Goal: Answer question/provide support: Share knowledge or assist other users

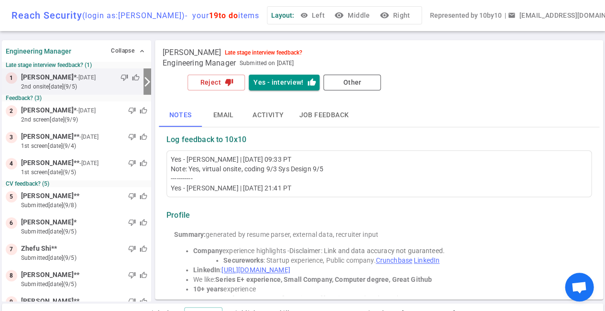
click at [97, 82] on small "2nd Onsite [DATE] (9/5)" at bounding box center [80, 86] width 119 height 9
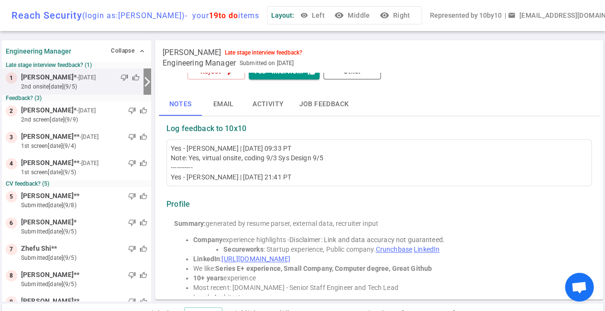
scroll to position [11, 0]
click at [188, 105] on button "Notes" at bounding box center [180, 103] width 43 height 23
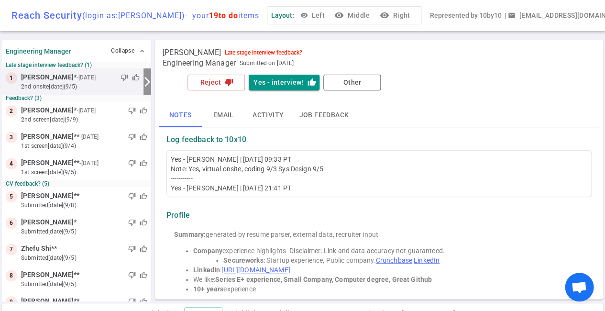
scroll to position [0, 0]
click at [268, 113] on button "Activity" at bounding box center [268, 115] width 46 height 23
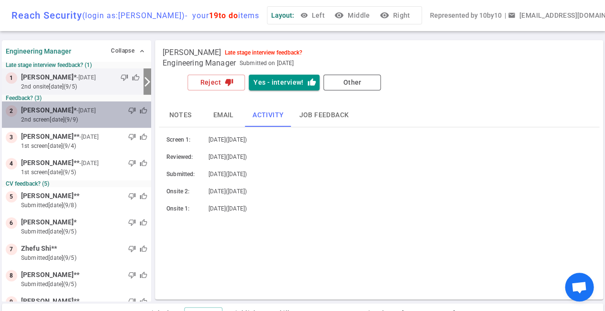
click at [98, 115] on small "2nd Screen [DATE] (9/9)" at bounding box center [84, 119] width 126 height 9
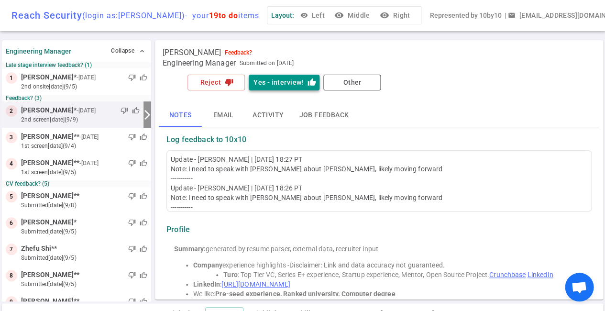
click at [278, 81] on button "Yes - interview! thumb_up" at bounding box center [284, 83] width 71 height 16
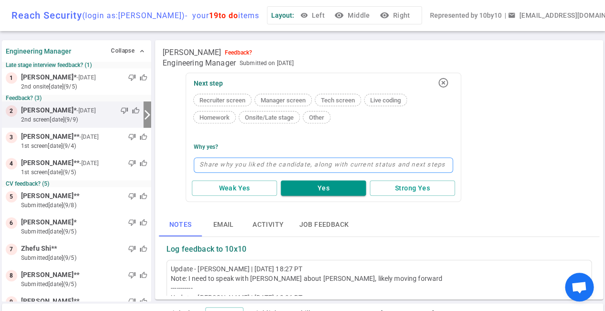
click at [221, 161] on textarea at bounding box center [323, 164] width 259 height 15
type textarea "V"
type textarea "Vi"
type textarea "Vir"
type textarea "Virt"
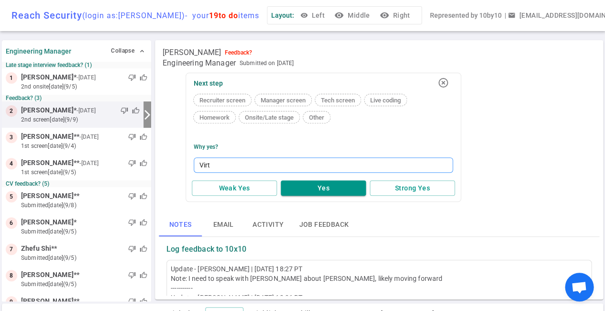
type textarea "Virtu"
type textarea "Virtua"
type textarea "Virtual"
type textarea "Virtual O"
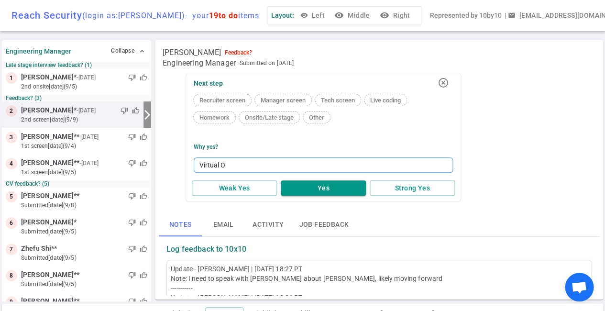
type textarea "Virtual On"
type textarea "Virtual Ons"
type textarea "Virtual Onsi"
type textarea "Virtual Onsit"
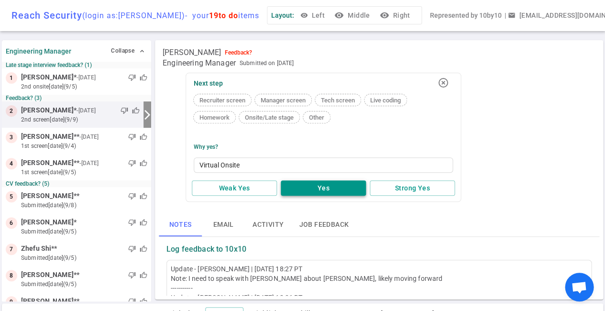
type textarea "Virtual Onsite"
click at [315, 188] on button "Yes" at bounding box center [323, 188] width 85 height 16
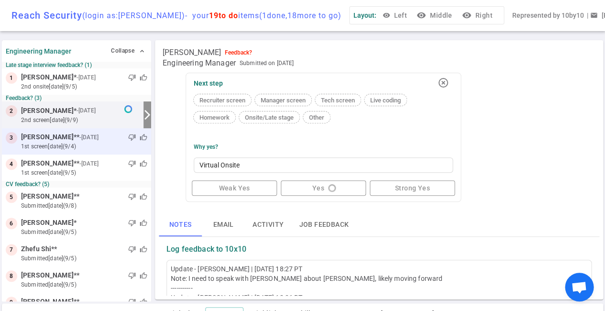
click at [111, 143] on small "1st Screen [DATE] (9/4)" at bounding box center [84, 146] width 126 height 9
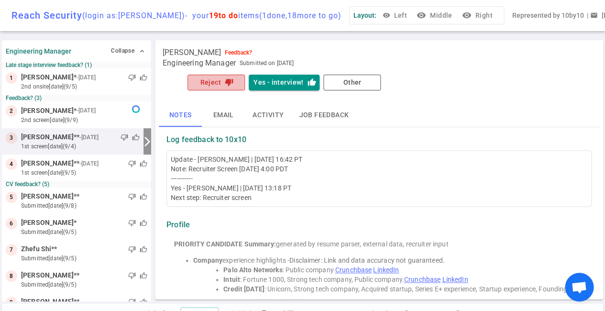
click at [218, 84] on button "Reject thumb_down" at bounding box center [215, 83] width 57 height 16
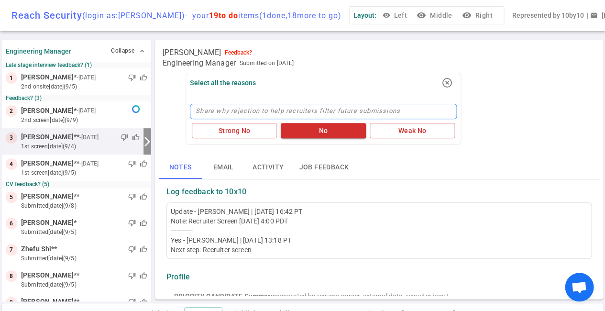
click at [235, 110] on textarea at bounding box center [323, 111] width 267 height 15
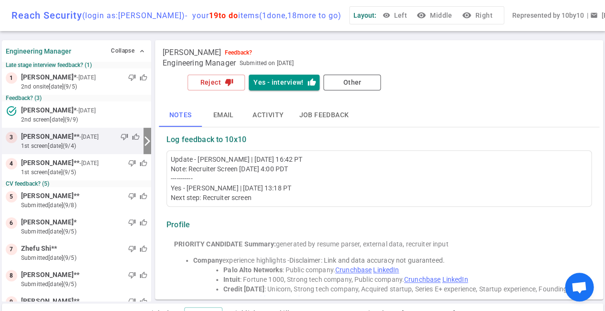
click at [102, 136] on div "thumb_down thumb_up" at bounding box center [119, 137] width 39 height 10
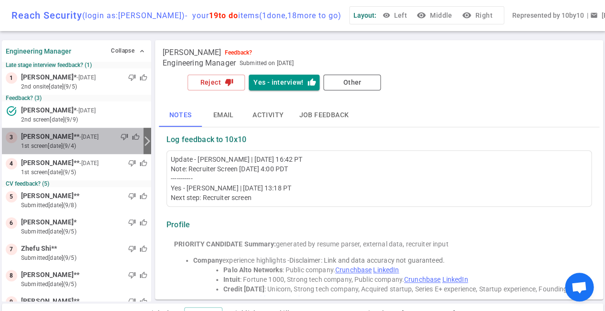
click at [110, 137] on div "thumb_down thumb_up" at bounding box center [119, 137] width 39 height 10
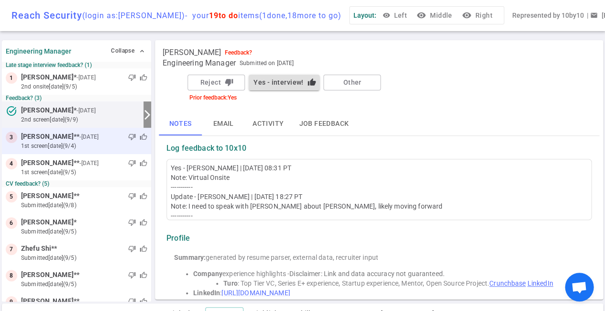
click at [98, 142] on small "1st Screen [DATE] (9/4)" at bounding box center [84, 146] width 126 height 9
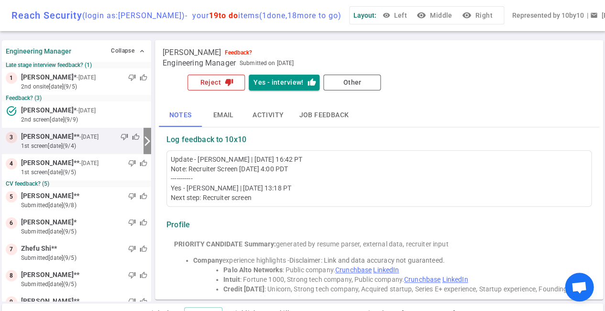
click at [212, 85] on button "Reject thumb_down" at bounding box center [215, 83] width 57 height 16
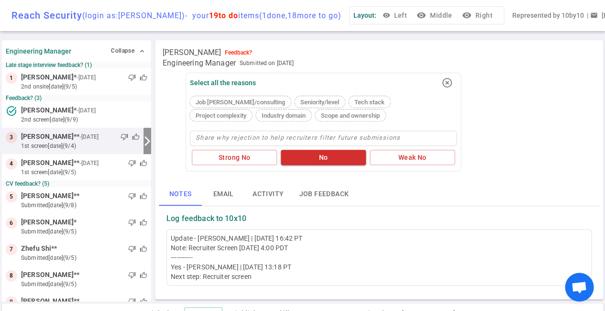
type textarea "R"
type textarea "Ro"
type textarea "Rol"
type textarea "Role"
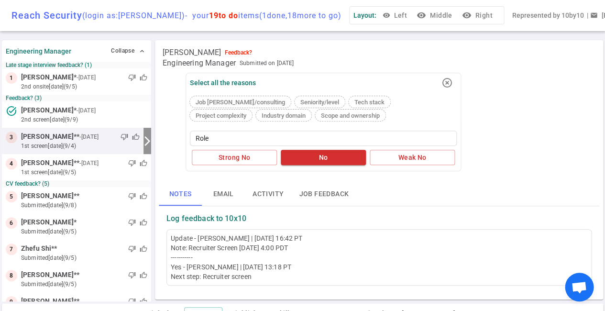
type textarea "Role i"
type textarea "Role is"
type textarea "Role is n"
type textarea "Role is no"
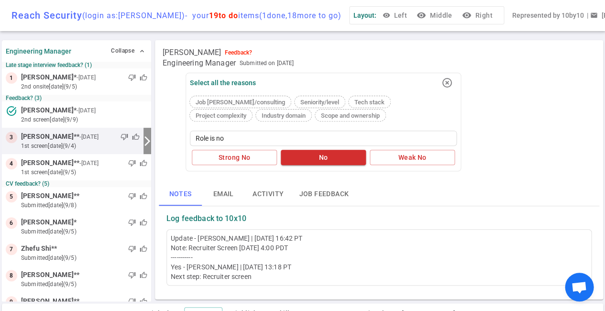
type textarea "Role is not"
type textarea "Role is not b"
type textarea "Role is not bi"
type textarea "Role is not big"
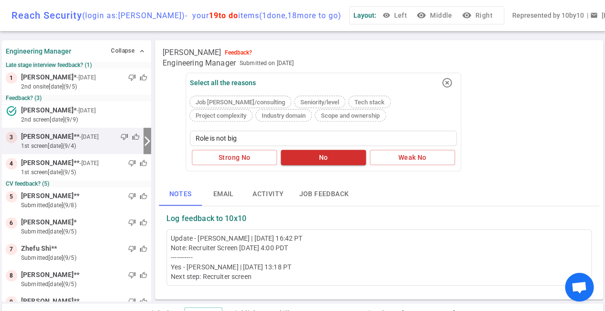
type textarea "Role is not big"
type textarea "Role is not big e"
type textarea "Role is not big en"
type textarea "Role is not big eno"
type textarea "Role is not big enou"
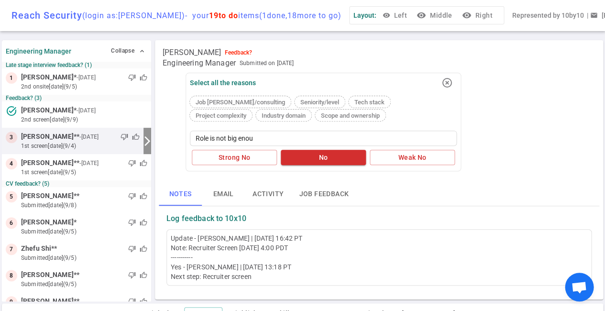
type textarea "Role is not big enoug"
type textarea "Role is not big enough"
type textarea "Role is not big enough f"
type textarea "Role is not big enough fo"
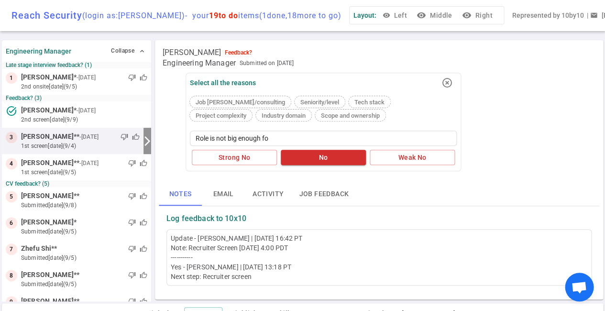
type textarea "Role is not big enough for"
type textarea "Role is not big enough for A"
type textarea "Role is not big enough for An"
type textarea "Role is not big enough for Anu"
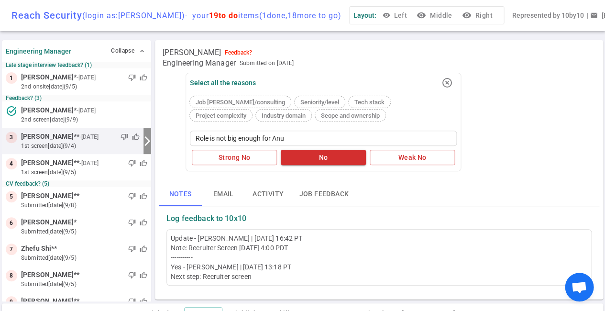
type textarea "Role is not big enough for Anur"
type textarea "Role is not big enough for [PERSON_NAME]"
type textarea "Role is not big enough for [PERSON_NAME],"
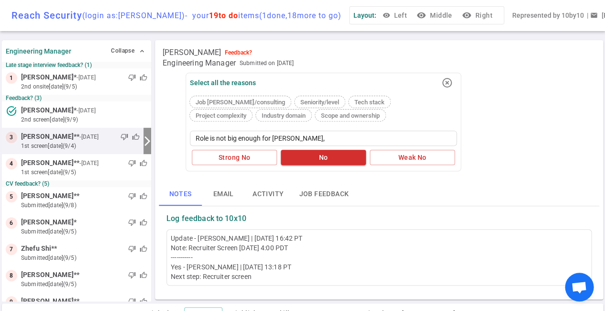
type textarea "Role is not big enough for [PERSON_NAME], w"
type textarea "Role is not big enough for [PERSON_NAME], [GEOGRAPHIC_DATA]"
type textarea "Role is not big enough for [PERSON_NAME], wil"
type textarea "Role is not big enough for [PERSON_NAME], will"
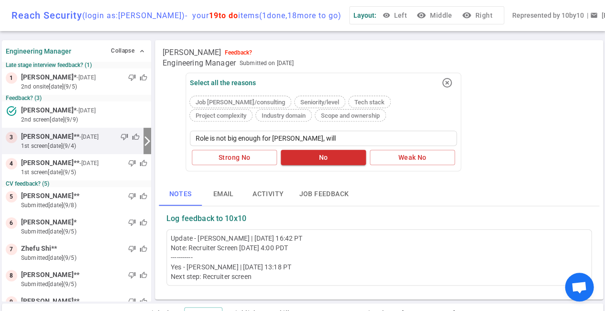
type textarea "Role is not big enough for [PERSON_NAME], will c"
type textarea "Role is not big enough for [PERSON_NAME], will co"
type textarea "Role is not big enough for [PERSON_NAME], will con"
type textarea "Role is not big enough for [PERSON_NAME], will cons"
type textarea "Role is not big enough for [PERSON_NAME], will consi"
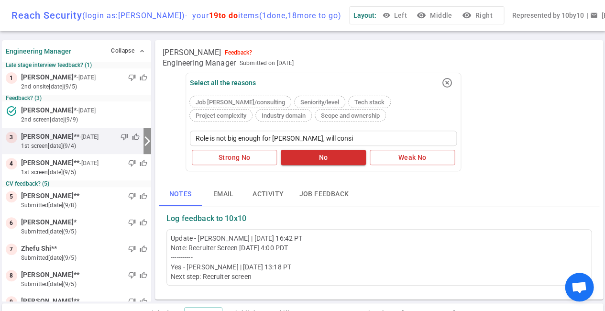
type textarea "Role is not big enough for [PERSON_NAME], will consid"
type textarea "Role is not big enough for [PERSON_NAME], will conside"
type textarea "Role is not big enough for [PERSON_NAME], will consider"
type textarea "Role is not big enough for [PERSON_NAME], will consider o"
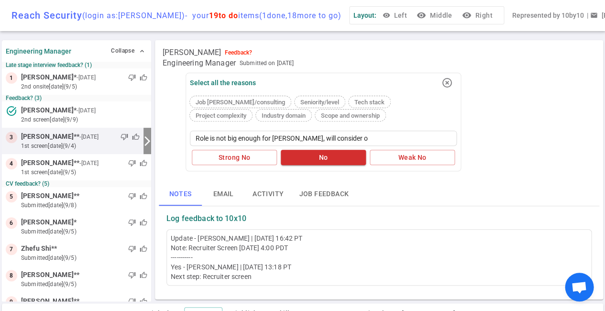
type textarea "Role is not big enough for [PERSON_NAME], will consider ot"
type textarea "Role is not big enough for [PERSON_NAME], will consider oth"
type textarea "Role is not big enough for [PERSON_NAME], will consider othe"
type textarea "Role is not big enough for [PERSON_NAME], will consider other"
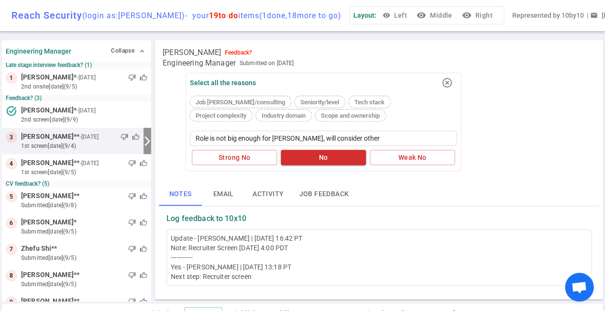
type textarea "Role is not big enough for [PERSON_NAME], will consider other p"
type textarea "Role is not big enough for [PERSON_NAME], will consider other po"
type textarea "Role is not big enough for [PERSON_NAME], will consider other pos"
type textarea "Role is not big enough for [PERSON_NAME], will consider other posi"
type textarea "Role is not big enough for [PERSON_NAME], will consider other posit"
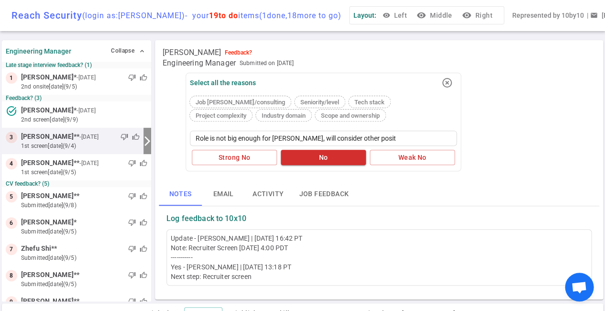
type textarea "Role is not big enough for [PERSON_NAME], will consider other positi"
type textarea "Role is not big enough for [PERSON_NAME], will consider other positio"
type textarea "Role is not big enough for [PERSON_NAME], will consider other position"
type textarea "Role is not big enough for [PERSON_NAME], will consider other positions"
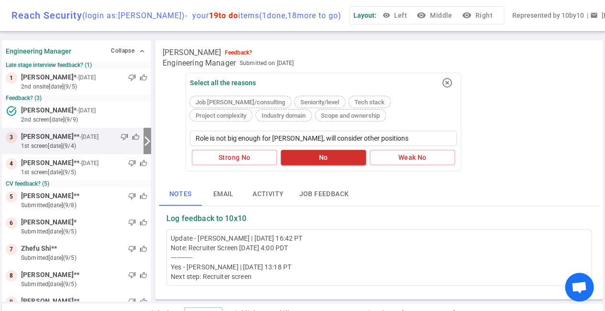
type textarea "Role is not big enough for [PERSON_NAME], will consider other positions i"
type textarea "Role is not big enough for [PERSON_NAME], will consider other positions in"
type textarea "Role is not big enough for [PERSON_NAME], will consider other positions in t"
type textarea "Role is not big enough for [PERSON_NAME], will consider other positions in th"
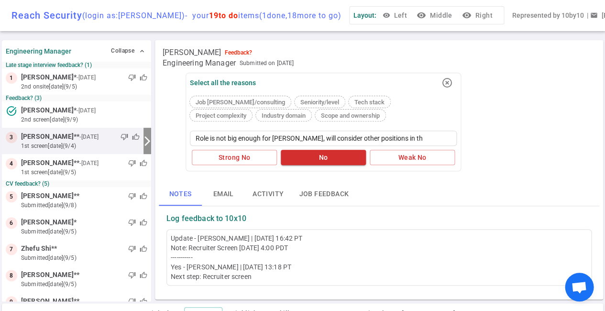
type textarea "Role is not big enough for [PERSON_NAME], will consider other positions in the"
type textarea "Role is not big enough for [PERSON_NAME], will consider other positions in the f"
type textarea "Role is not big enough for [PERSON_NAME], will consider other positions in the …"
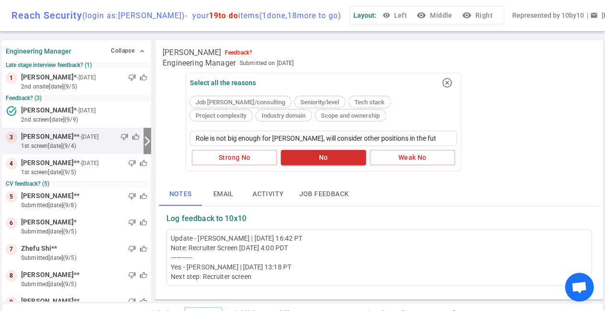
type textarea "Role is not big enough for [PERSON_NAME], will consider other positions in the …"
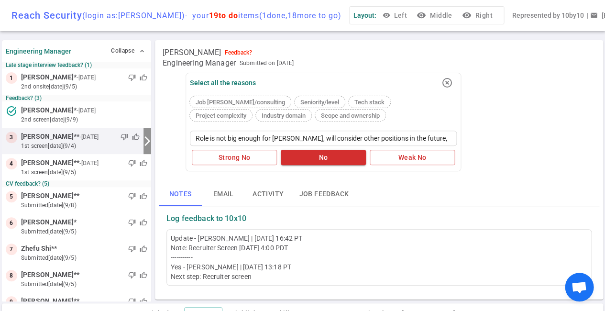
type textarea "Role is not big enough for [PERSON_NAME], will consider other positions in the …"
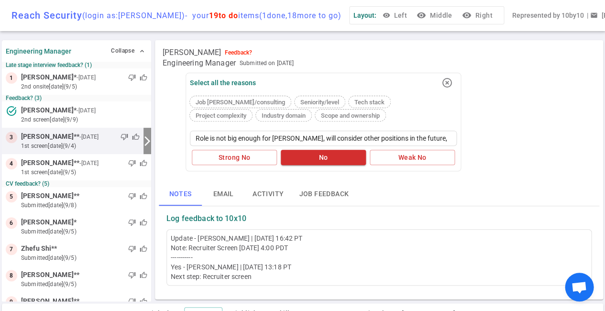
type textarea "Role is not big enough for [PERSON_NAME], will consider other positions in the …"
click at [308, 155] on button "No" at bounding box center [323, 158] width 85 height 16
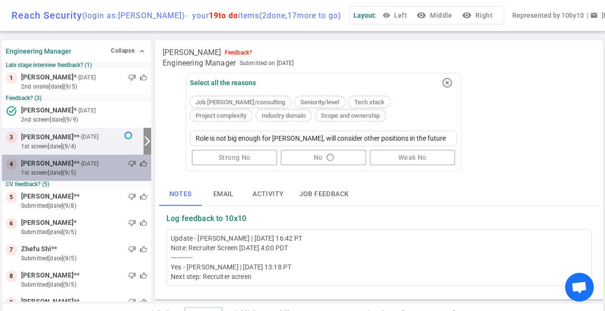
click at [100, 163] on div "thumb_down thumb_up" at bounding box center [123, 164] width 47 height 10
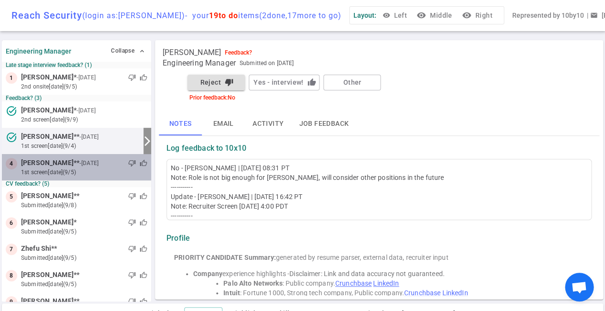
click at [83, 168] on small "1st Screen [DATE] (9/5)" at bounding box center [84, 172] width 126 height 9
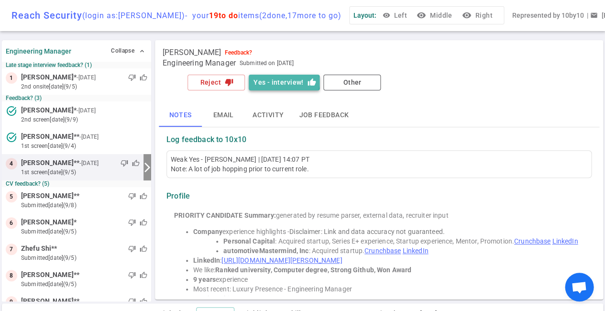
click at [277, 82] on button "Yes - interview! thumb_up" at bounding box center [284, 83] width 71 height 16
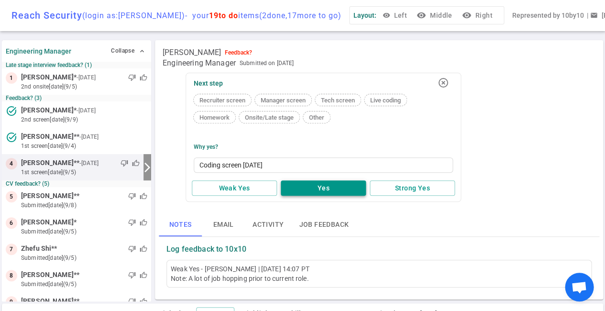
click at [316, 189] on button "Yes" at bounding box center [323, 188] width 85 height 16
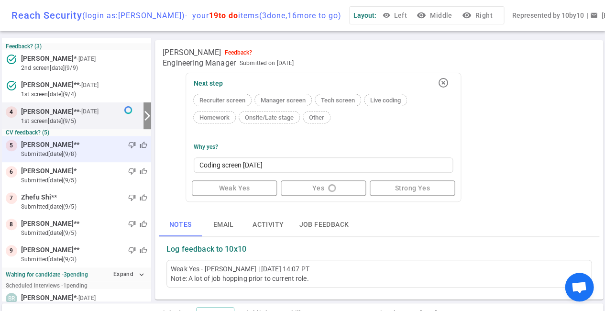
scroll to position [52, 0]
